Goal: Obtain resource: Download file/media

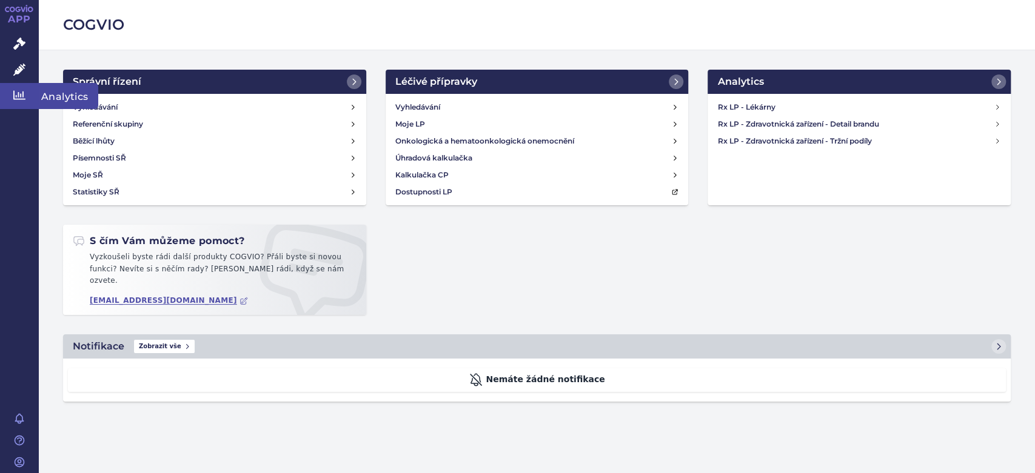
click at [23, 97] on icon at bounding box center [19, 95] width 12 height 9
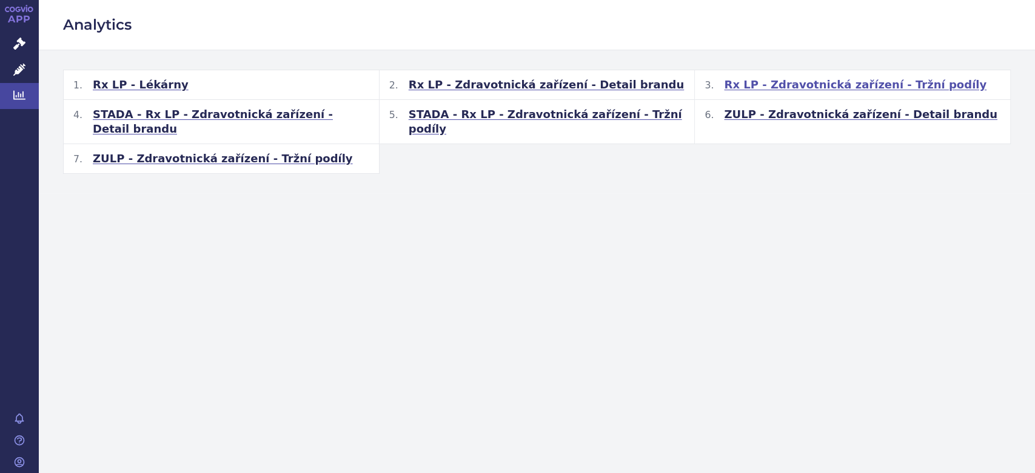
click at [818, 89] on span "Rx LP - Zdravotnická zařízení - Tržní podíly" at bounding box center [855, 85] width 262 height 15
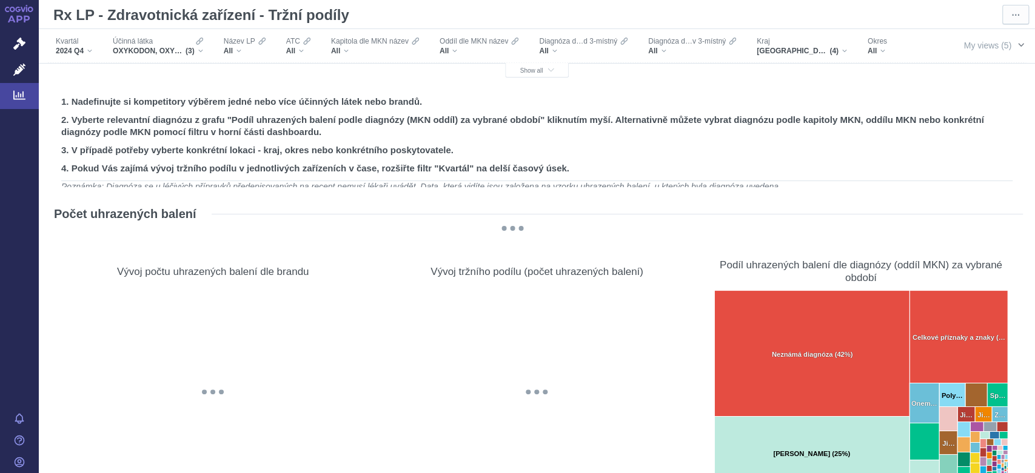
click at [1016, 45] on span "button" at bounding box center [1021, 45] width 10 height 10
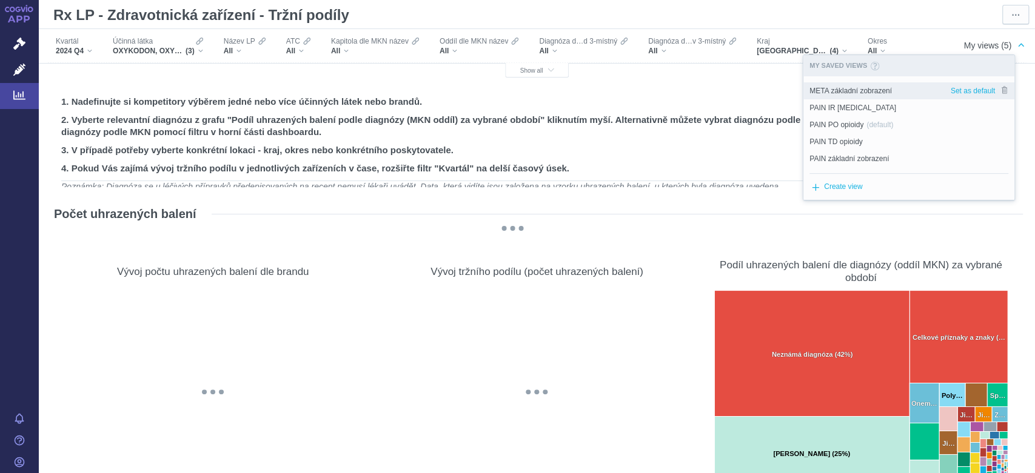
click at [867, 91] on span "META základní zobrazení" at bounding box center [850, 90] width 82 height 11
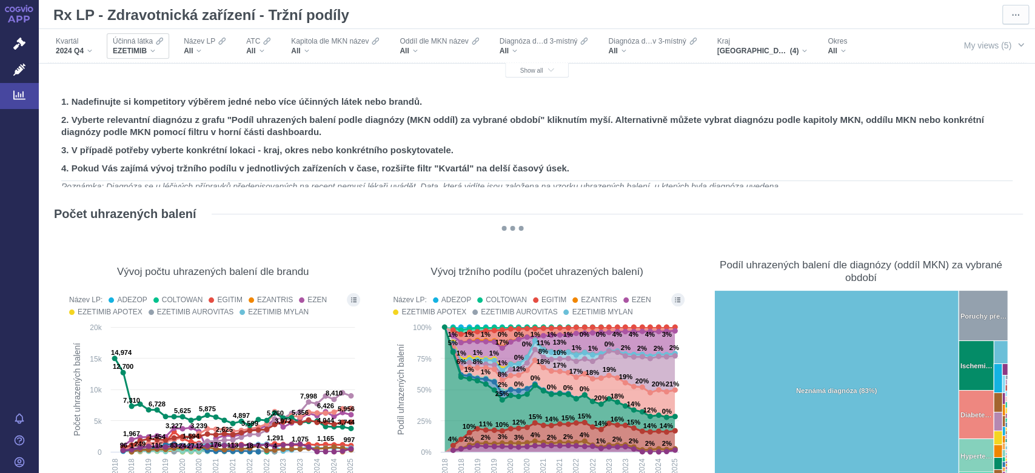
click at [149, 50] on div "EZETIMIB" at bounding box center [138, 51] width 50 height 10
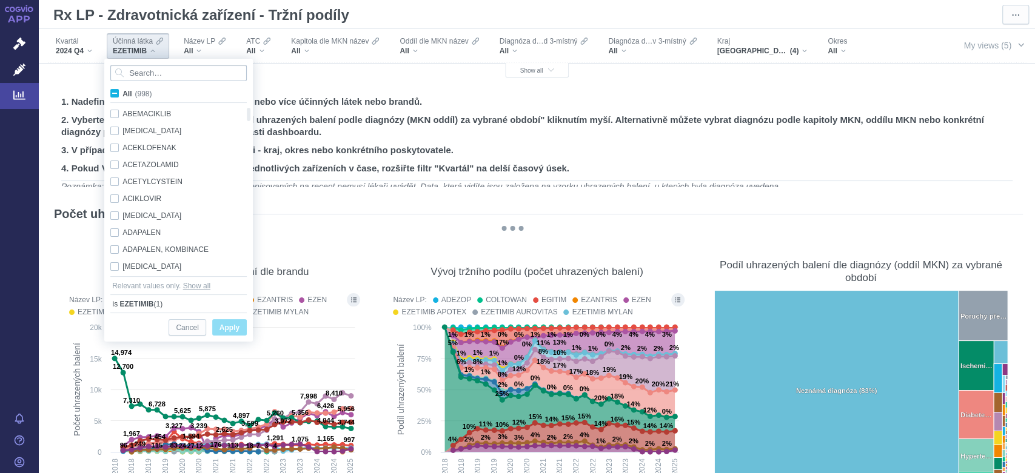
click at [149, 77] on input "Search attribute values" at bounding box center [178, 73] width 136 height 16
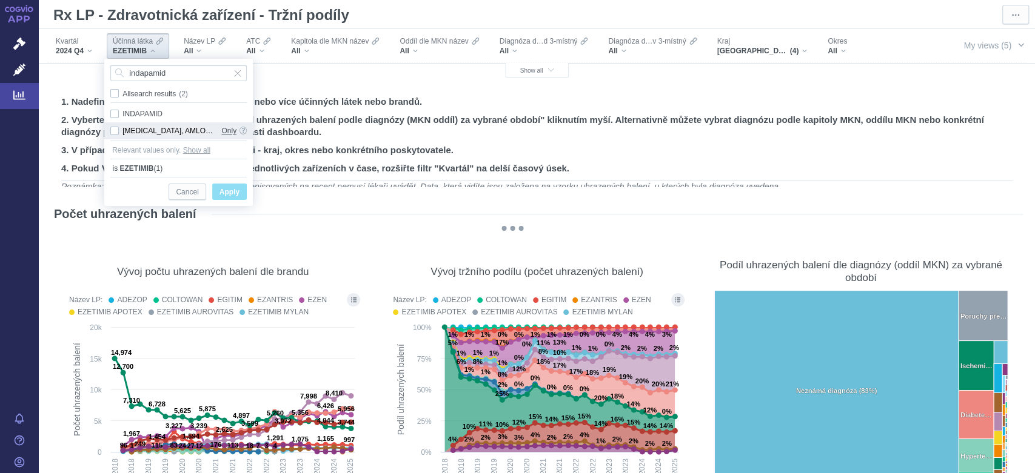
type input "indapamid"
click at [225, 129] on span "Only" at bounding box center [228, 130] width 15 height 17
checkbox input "true"
click at [219, 189] on span "Apply" at bounding box center [229, 192] width 20 height 15
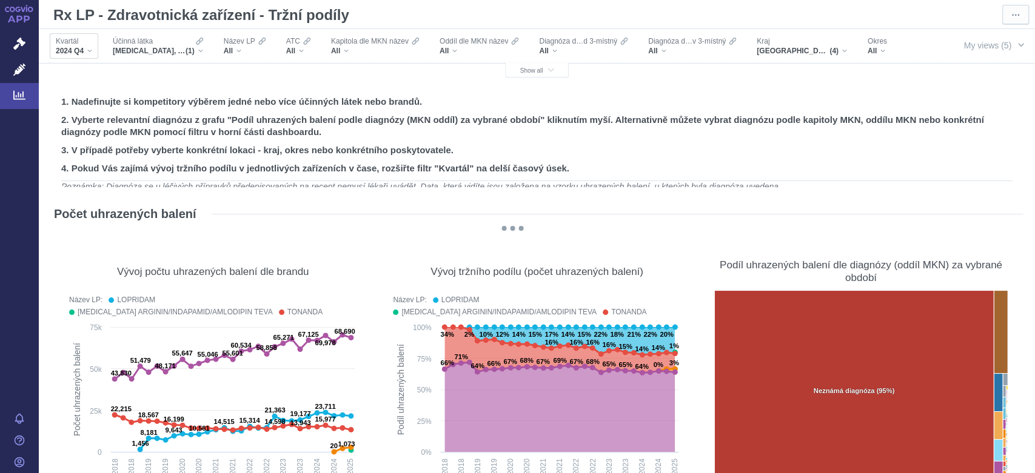
click at [89, 53] on div "2024 Q4" at bounding box center [74, 51] width 36 height 10
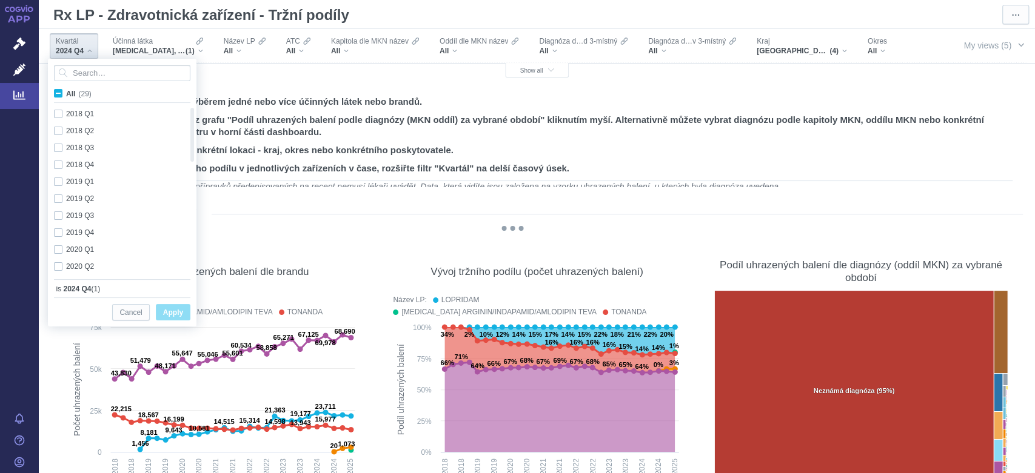
click at [89, 53] on div "2024 Q4" at bounding box center [74, 51] width 36 height 10
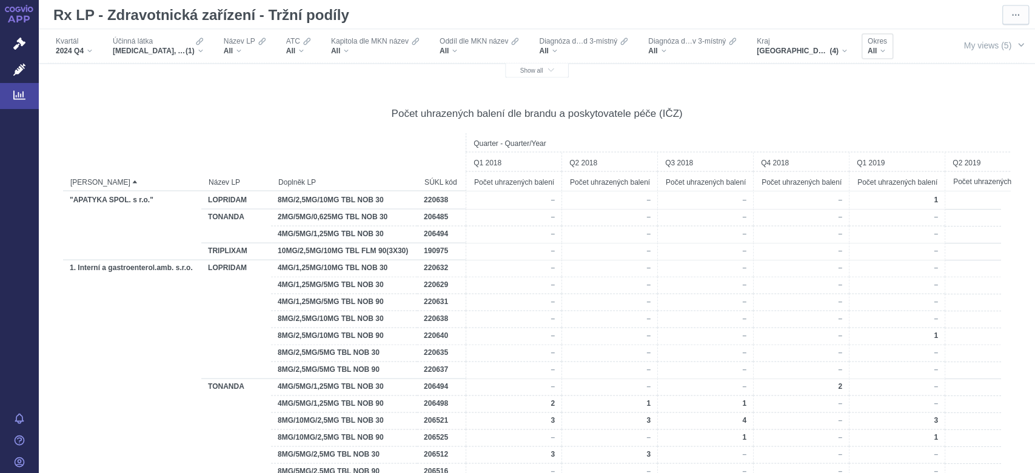
click at [883, 52] on div "All" at bounding box center [876, 51] width 19 height 10
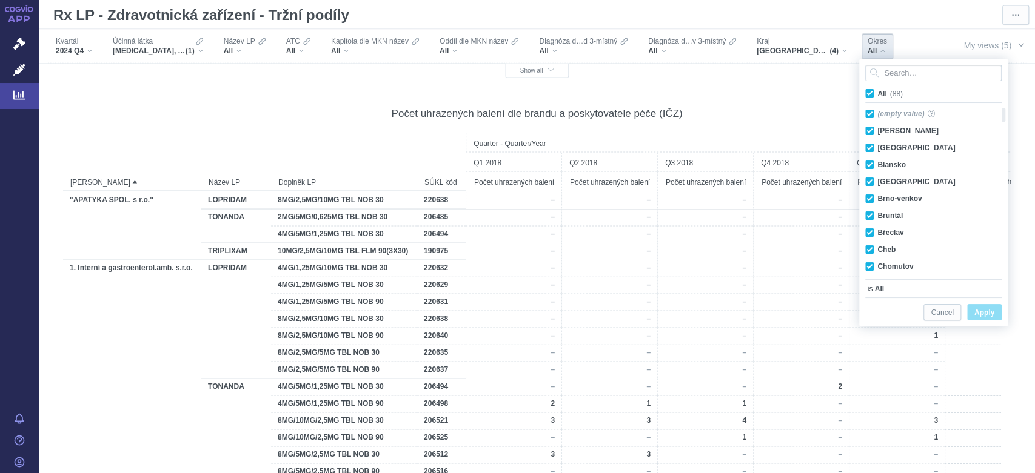
click at [877, 92] on span "All (88)" at bounding box center [889, 94] width 25 height 8
click at [877, 92] on input "All (88)" at bounding box center [881, 91] width 8 height 8
checkbox input "false"
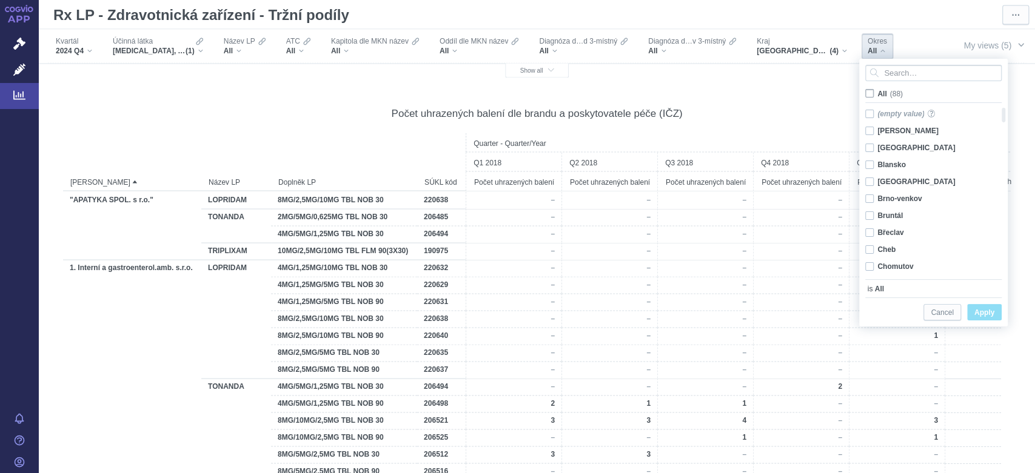
checkbox input "false"
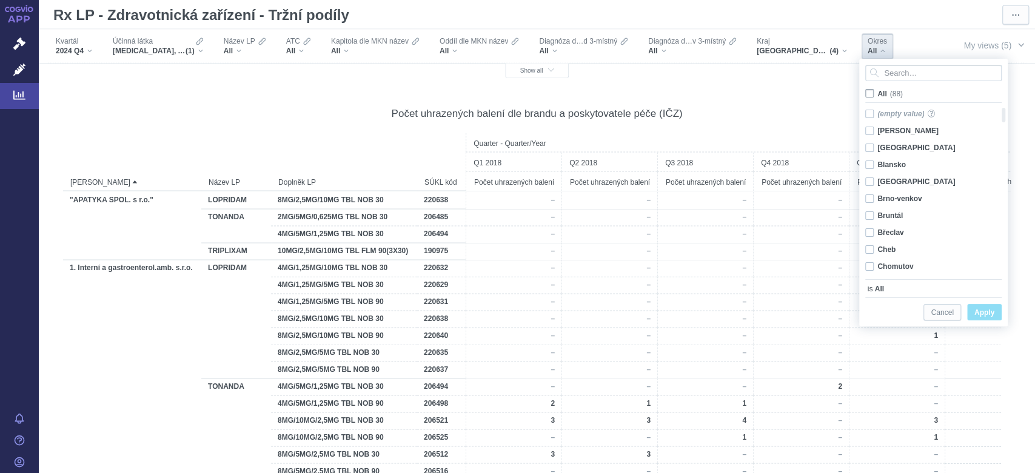
checkbox input "false"
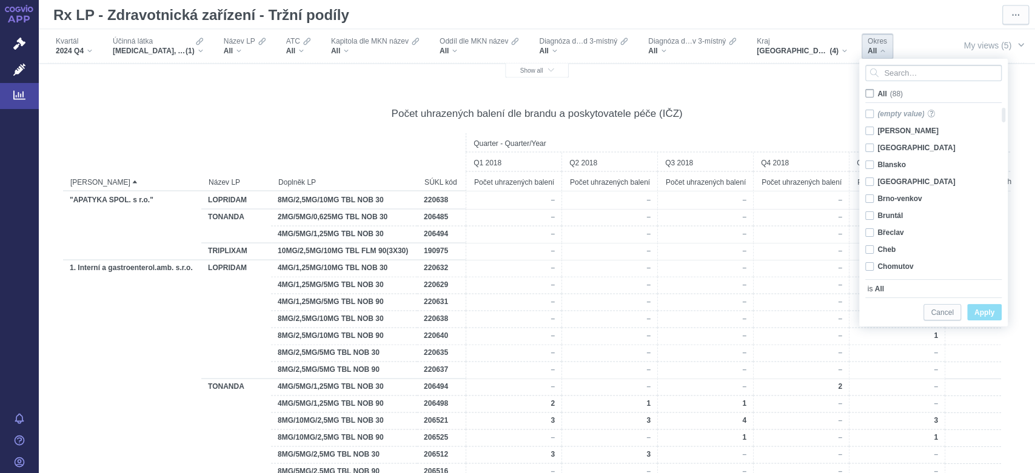
checkbox input "false"
click at [870, 164] on div "Blansko Only" at bounding box center [928, 164] width 139 height 17
checkbox input "true"
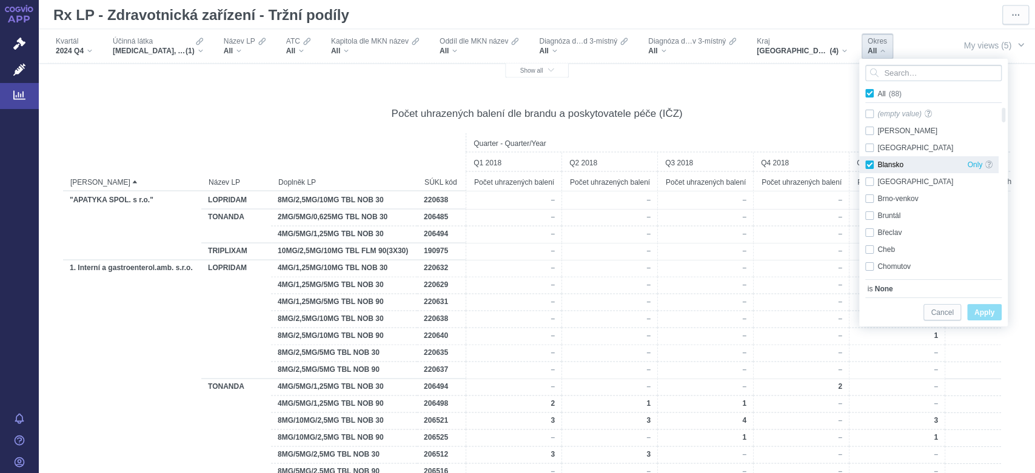
checkbox input "true"
click at [974, 164] on span "Only" at bounding box center [974, 164] width 15 height 17
click at [984, 316] on span "Apply" at bounding box center [984, 313] width 20 height 15
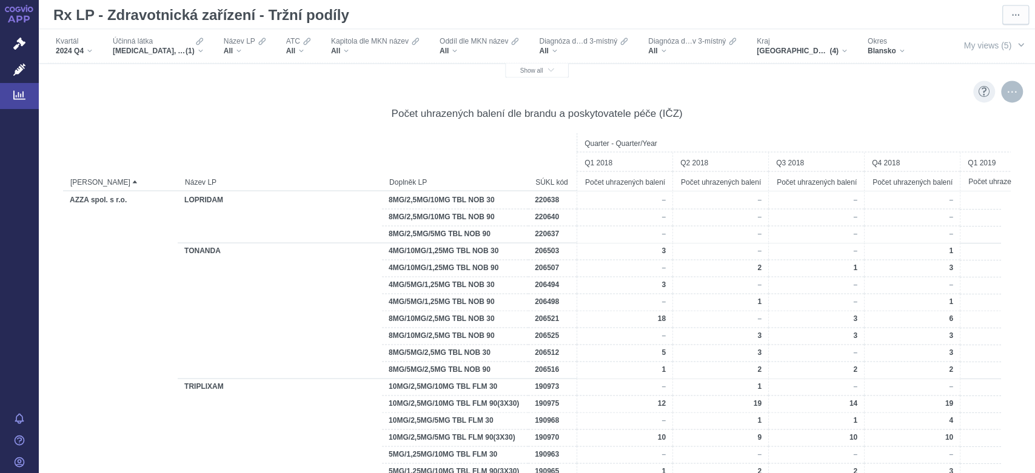
click at [1001, 92] on div "More actions" at bounding box center [1012, 92] width 22 height 22
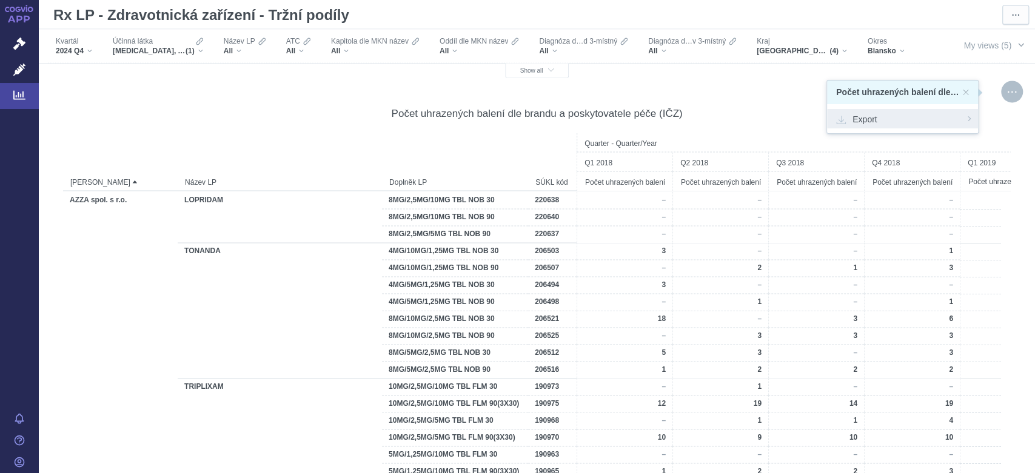
click at [868, 121] on span "Export" at bounding box center [902, 119] width 133 height 12
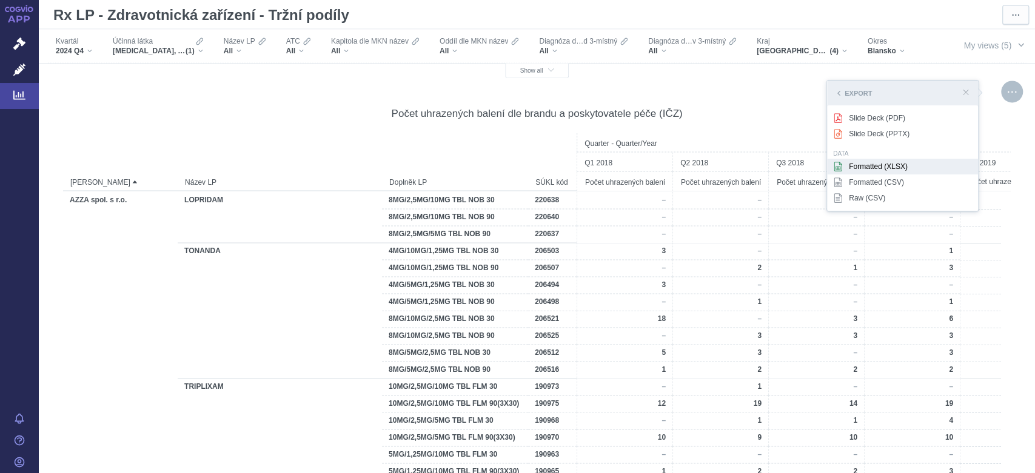
click at [878, 164] on div "Formatted (XLSX)" at bounding box center [902, 167] width 151 height 16
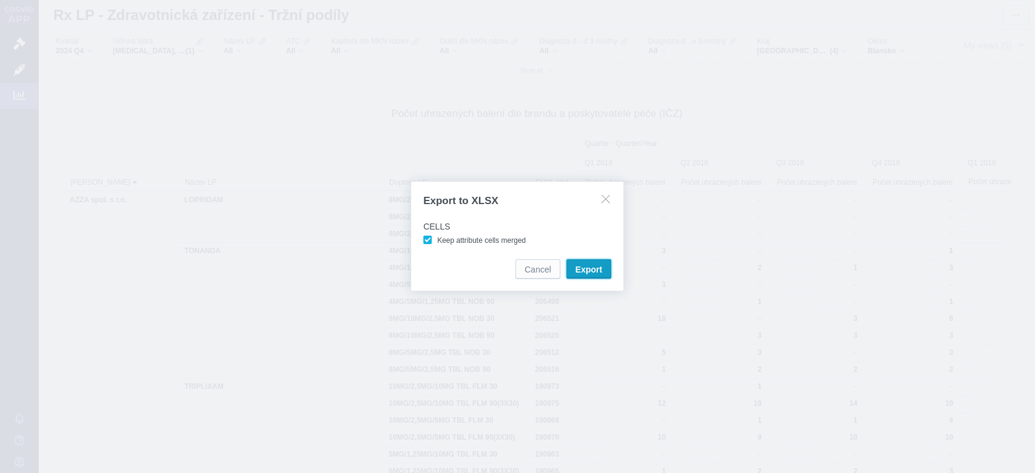
click at [593, 267] on span "Export" at bounding box center [588, 270] width 27 height 12
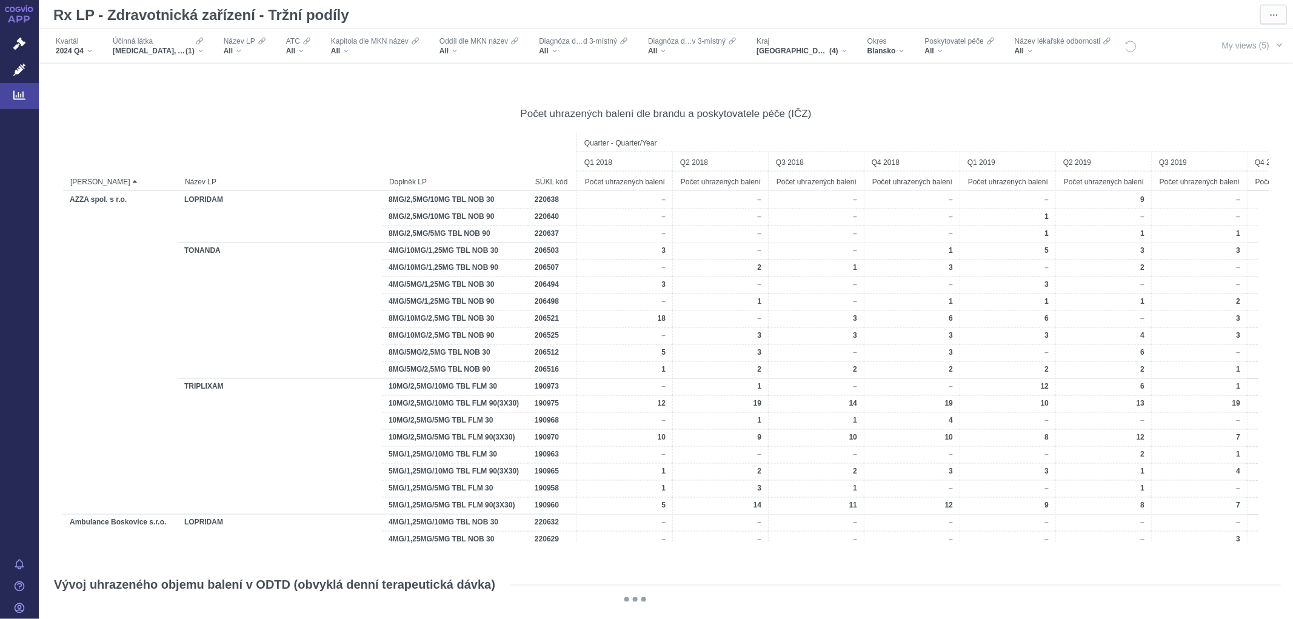
scroll to position [1414, 0]
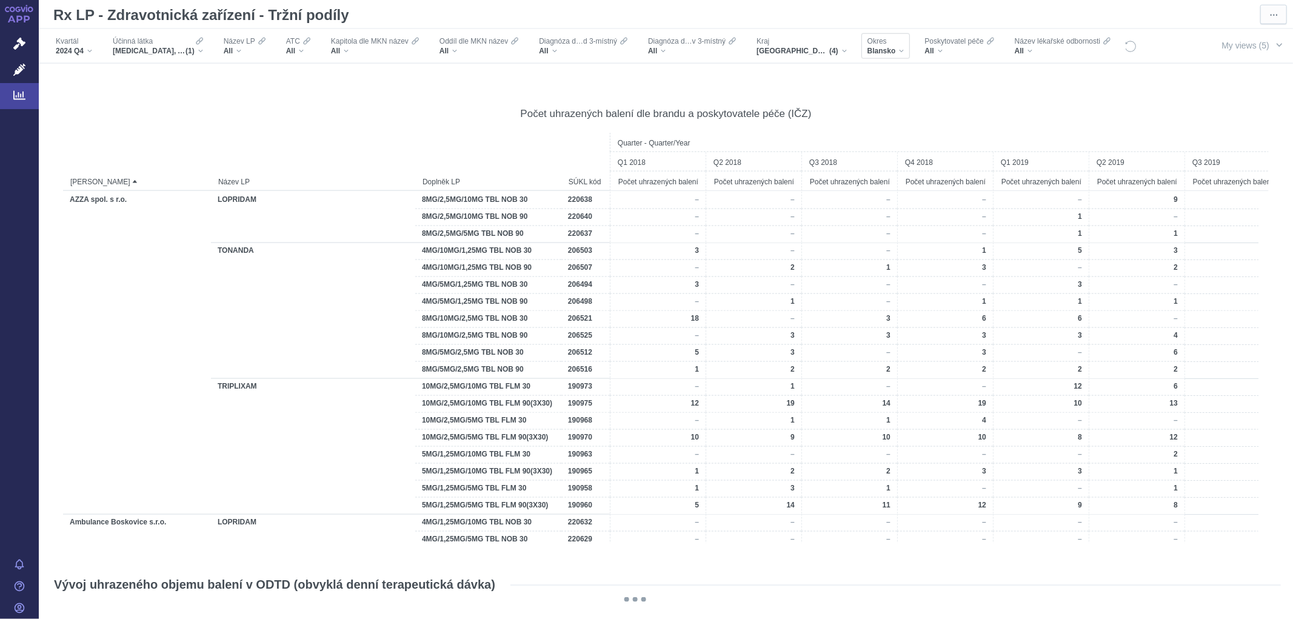
click at [901, 53] on div "Blansko" at bounding box center [885, 51] width 37 height 10
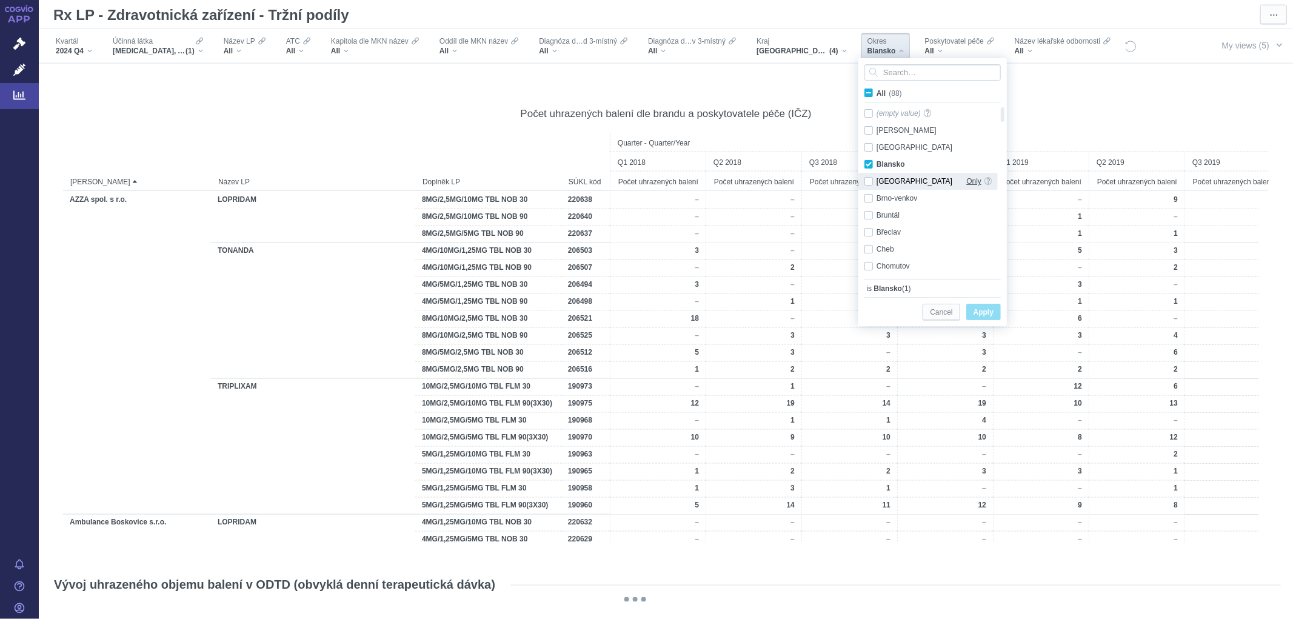
click at [978, 182] on span "Only" at bounding box center [973, 181] width 15 height 17
checkbox input "false"
checkbox input "true"
click at [983, 312] on span "Apply" at bounding box center [984, 312] width 20 height 15
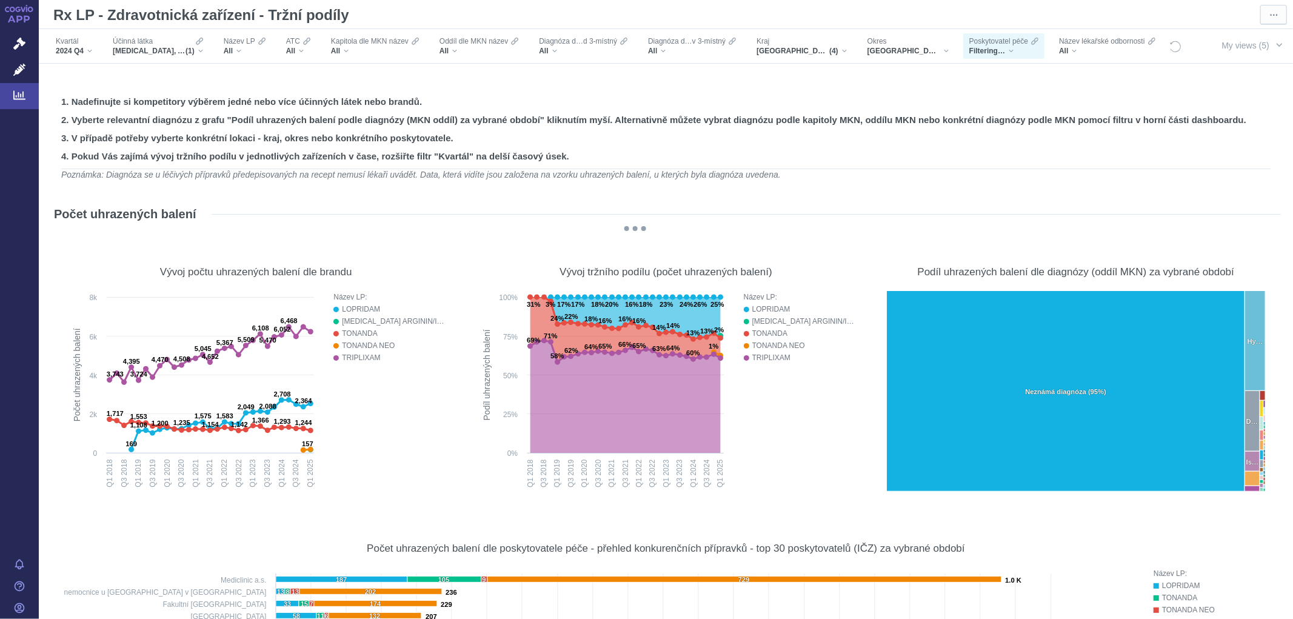
scroll to position [1414, 0]
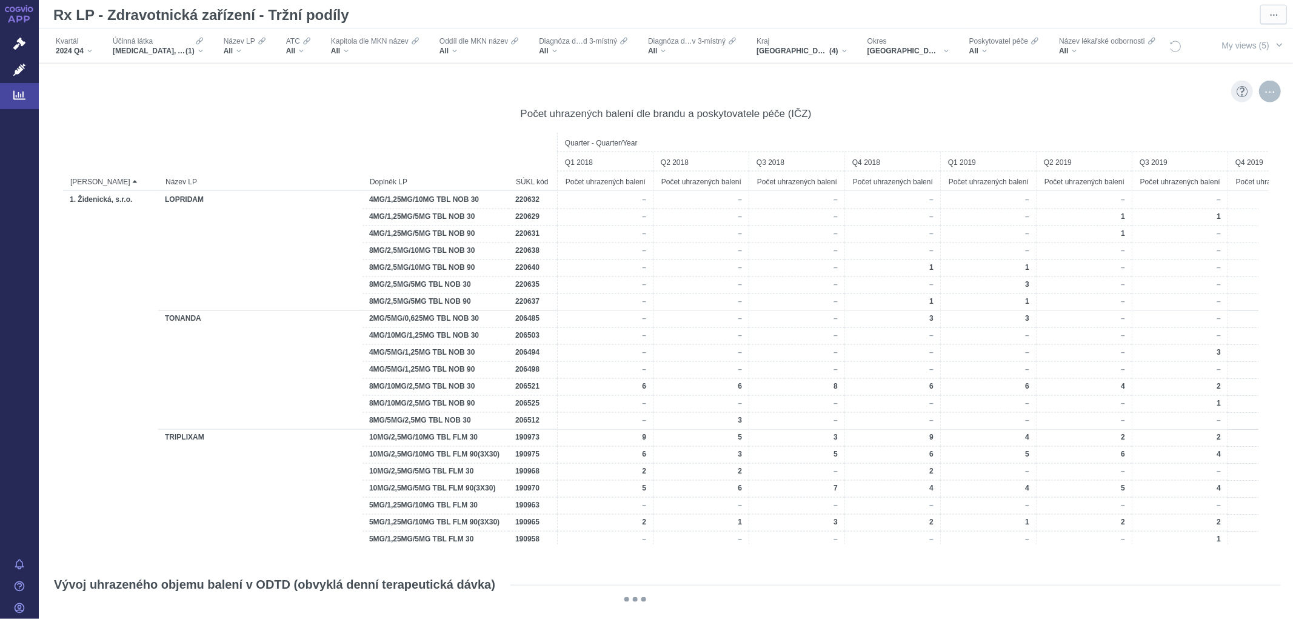
click at [1259, 94] on div "More actions" at bounding box center [1270, 92] width 22 height 22
click at [1128, 122] on span "Export" at bounding box center [1161, 118] width 133 height 12
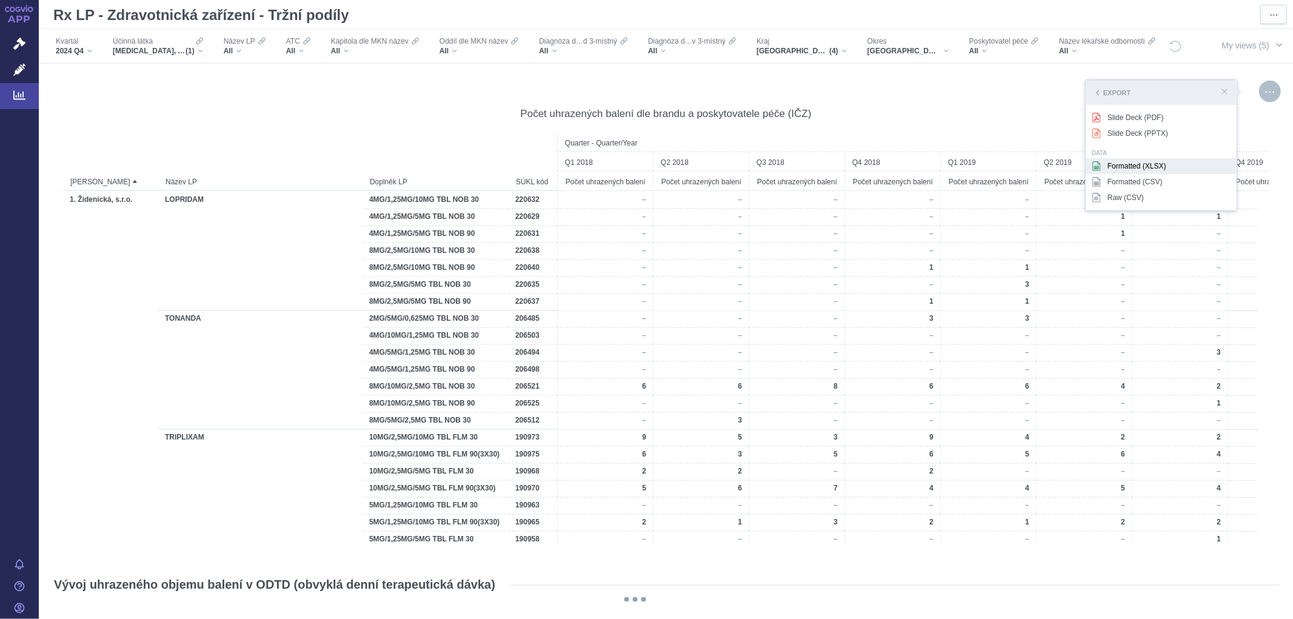
click at [1126, 168] on div "Formatted (XLSX)" at bounding box center [1161, 166] width 151 height 16
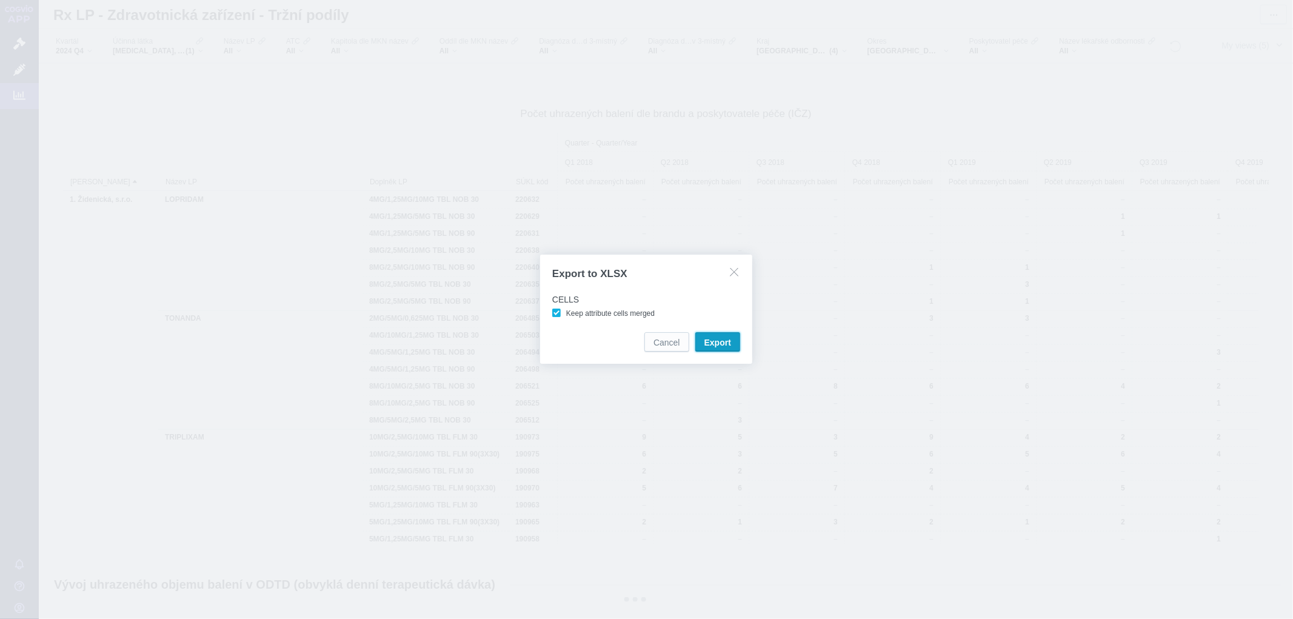
click at [714, 341] on span "Export" at bounding box center [717, 342] width 27 height 12
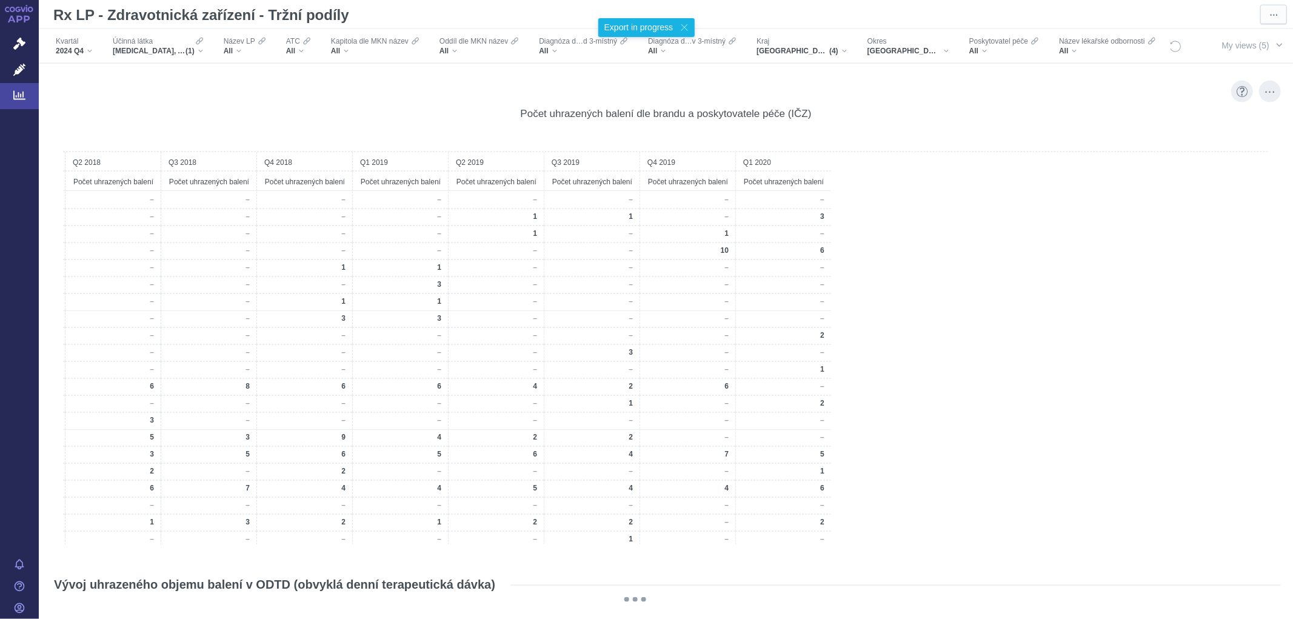
scroll to position [0, 0]
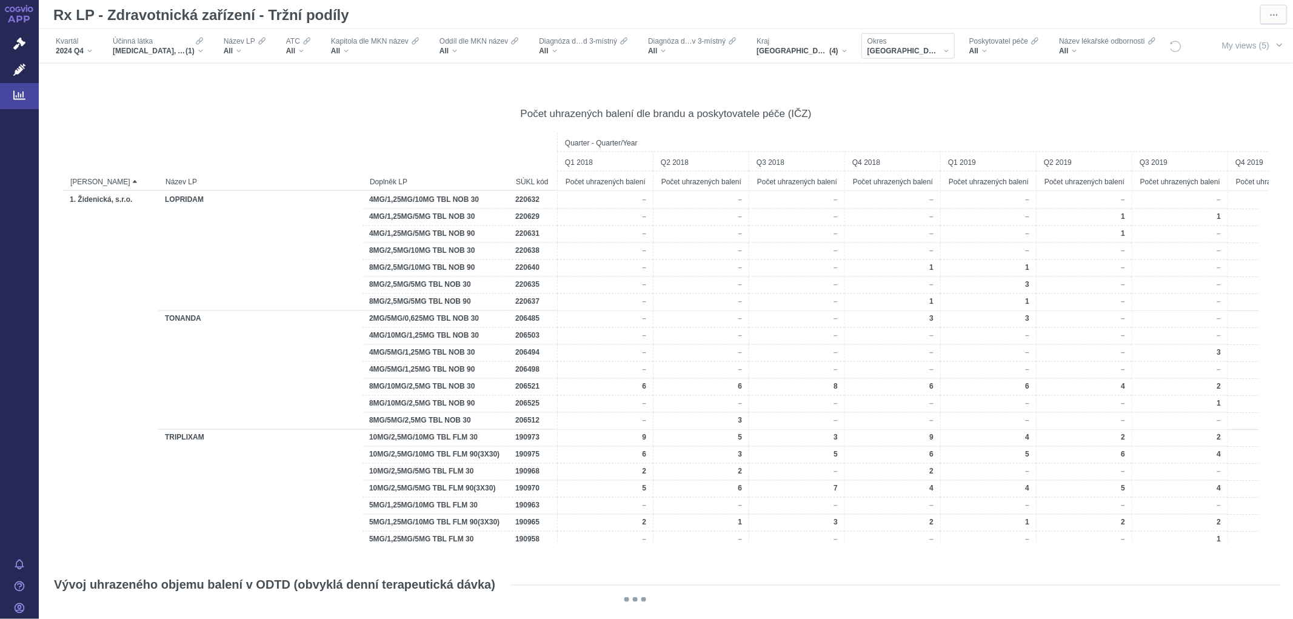
click at [912, 50] on div "[GEOGRAPHIC_DATA]" at bounding box center [907, 51] width 81 height 10
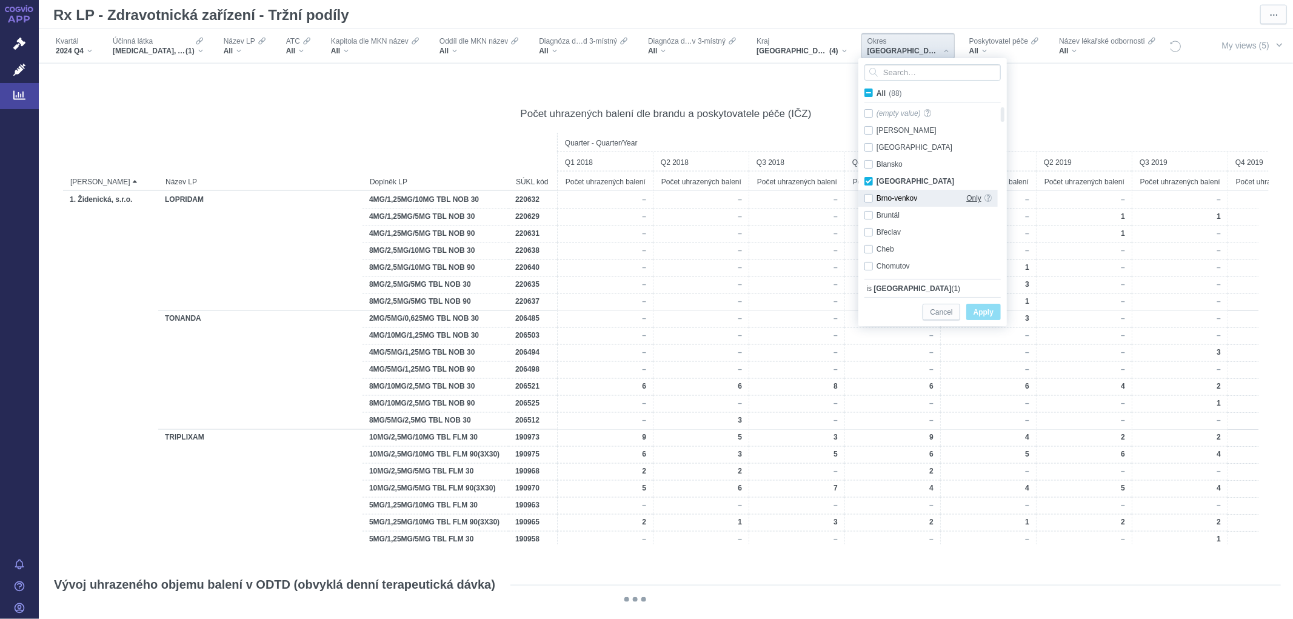
click at [969, 198] on span "Only" at bounding box center [973, 198] width 15 height 17
checkbox input "false"
checkbox input "true"
click at [982, 313] on span "Apply" at bounding box center [984, 312] width 20 height 15
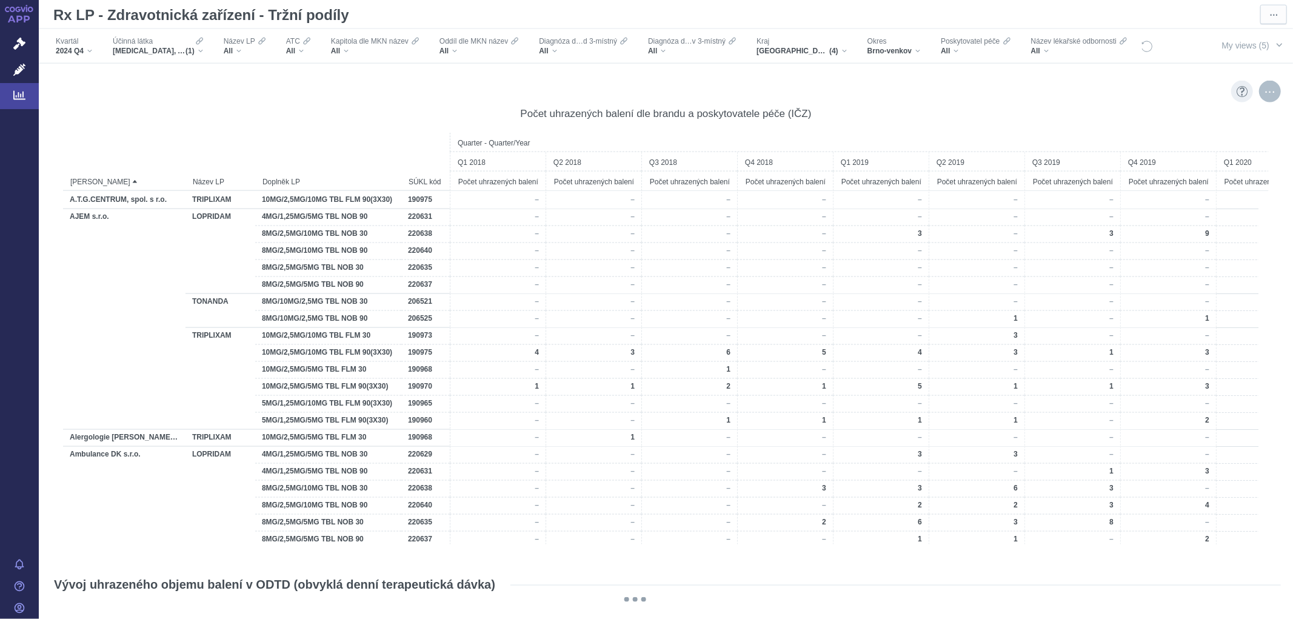
click at [1261, 91] on div "More actions" at bounding box center [1270, 92] width 22 height 22
click at [1138, 118] on span "Export" at bounding box center [1161, 118] width 133 height 12
click at [1124, 169] on div "Formatted (XLSX)" at bounding box center [1161, 166] width 151 height 16
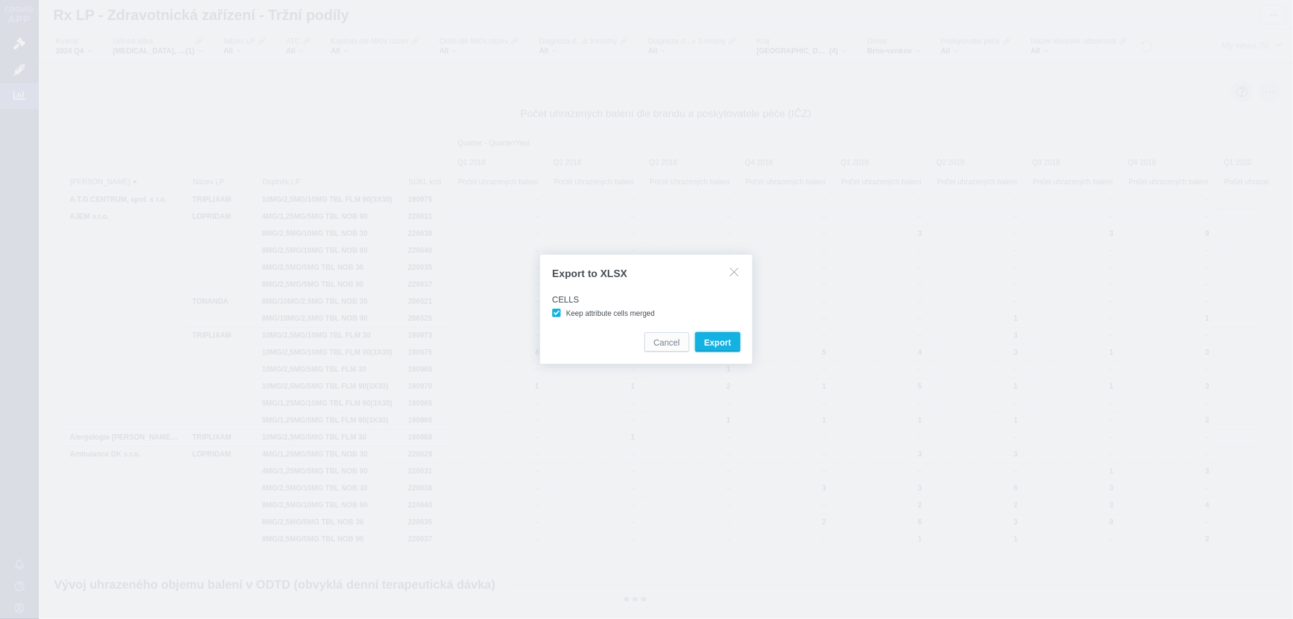
click at [712, 343] on span "Export" at bounding box center [717, 342] width 27 height 12
